Goal: Transaction & Acquisition: Purchase product/service

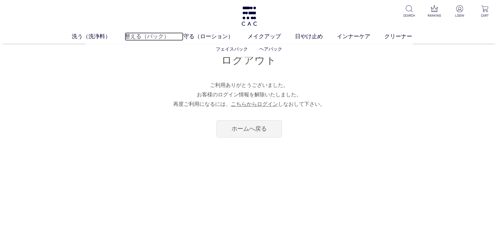
click at [130, 35] on link "整える（パック）" at bounding box center [154, 36] width 59 height 9
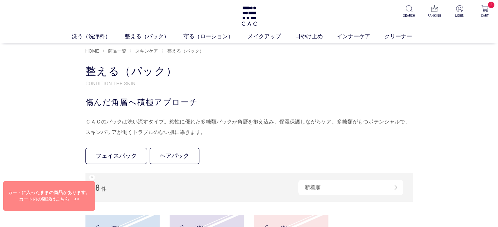
click at [93, 176] on div "閉じる" at bounding box center [92, 178] width 6 height 6
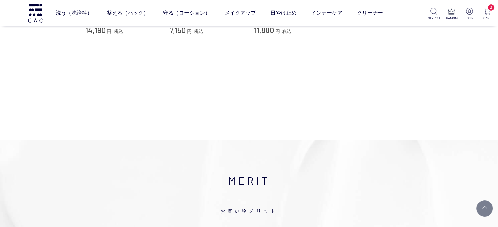
scroll to position [298, 0]
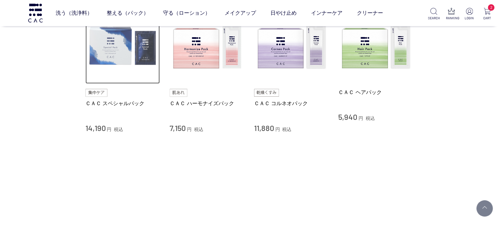
click at [107, 58] on img at bounding box center [122, 46] width 75 height 75
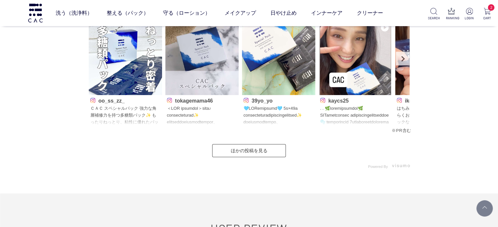
scroll to position [2977, 0]
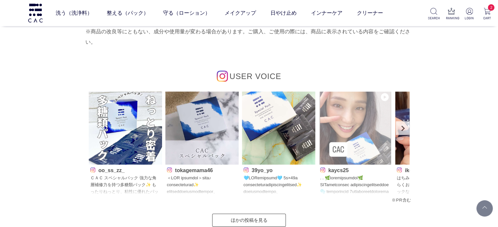
click at [385, 96] on span at bounding box center [384, 97] width 8 height 8
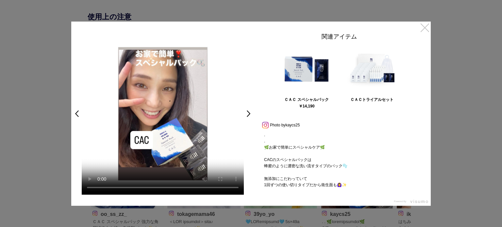
click at [421, 30] on link "×" at bounding box center [425, 28] width 12 height 12
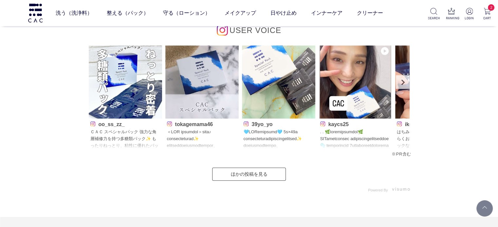
scroll to position [3042, 0]
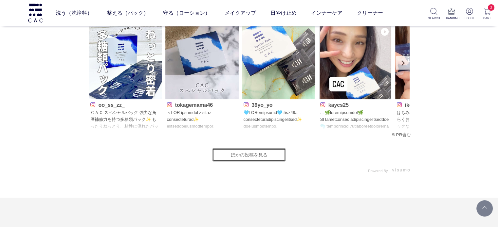
click at [240, 156] on link "ほかの投稿を見る" at bounding box center [249, 155] width 74 height 13
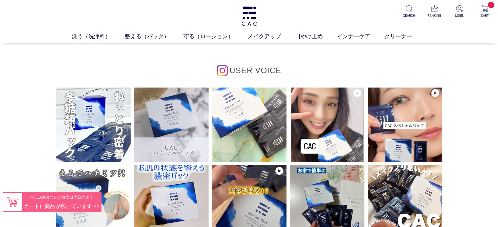
click at [98, 186] on div "閉じる" at bounding box center [99, 188] width 6 height 6
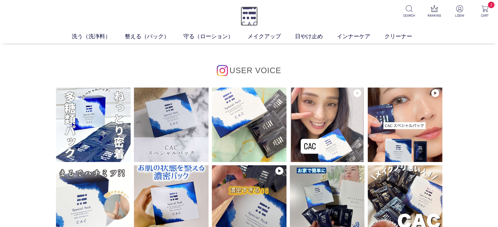
click at [249, 11] on img at bounding box center [248, 16] width 17 height 19
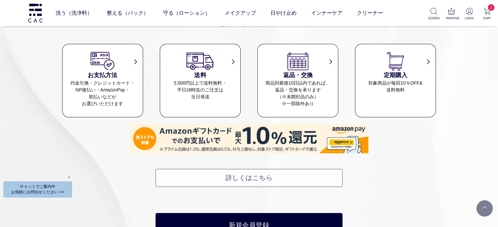
scroll to position [2944, 0]
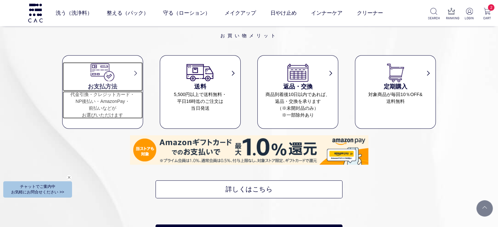
click at [100, 100] on dd "代金引換・クレジットカード・ NP後払い・AmazonPay・ 前払いなどが お選びいただけます" at bounding box center [102, 104] width 80 height 27
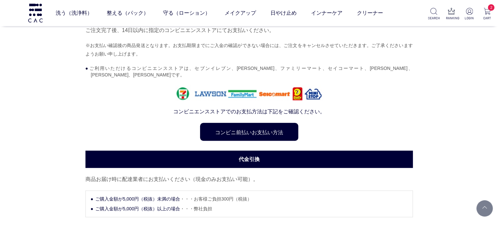
scroll to position [523, 0]
